Goal: Navigation & Orientation: Find specific page/section

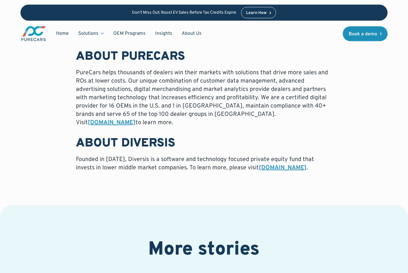
scroll to position [502, 0]
click at [259, 164] on link "www.diversis.com" at bounding box center [283, 168] width 48 height 8
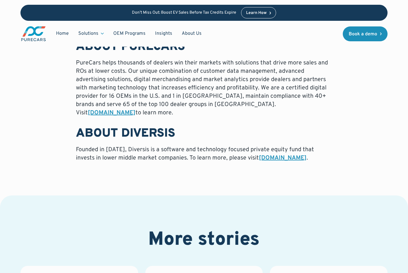
click at [159, 34] on link "Insights" at bounding box center [163, 33] width 27 height 11
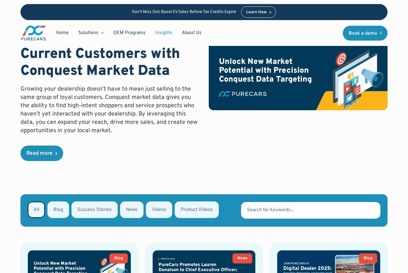
scroll to position [37, 0]
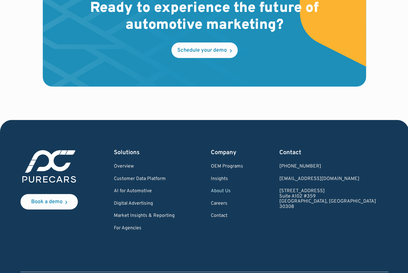
scroll to position [1598, 0]
click at [243, 201] on link "Careers" at bounding box center [226, 203] width 32 height 5
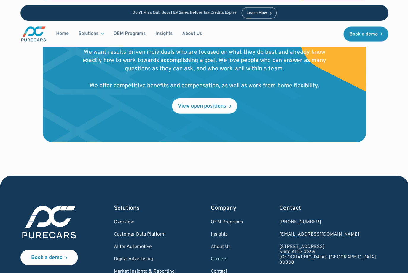
scroll to position [667, 0]
click at [184, 109] on link "View open positions" at bounding box center [204, 105] width 65 height 15
